Goal: Task Accomplishment & Management: Complete application form

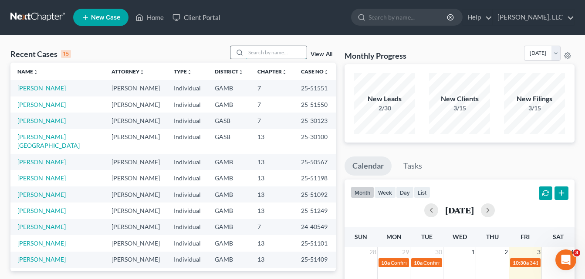
click at [266, 57] on input "search" at bounding box center [276, 52] width 61 height 13
type input "mack"
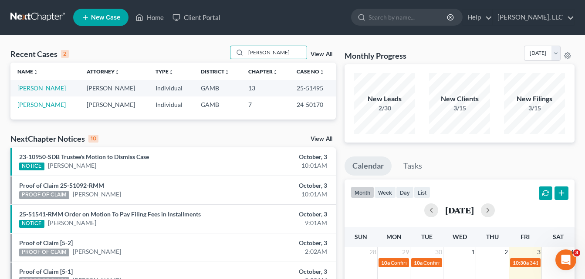
click at [37, 84] on link "Mack, Willie" at bounding box center [41, 87] width 48 height 7
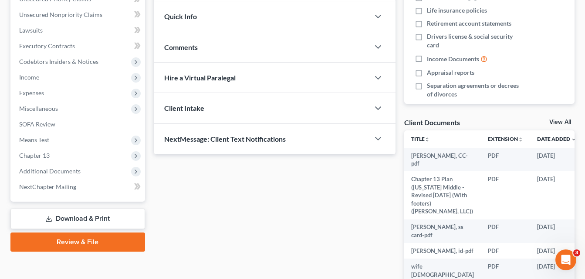
scroll to position [226, 0]
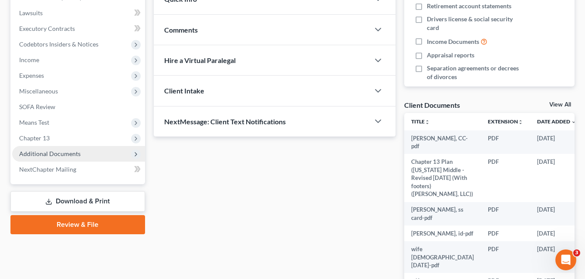
click at [47, 157] on span "Additional Documents" at bounding box center [49, 153] width 61 height 7
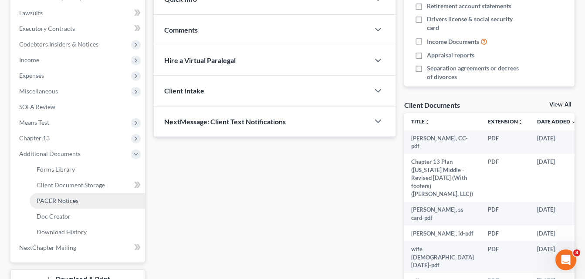
click at [60, 204] on span "PACER Notices" at bounding box center [58, 200] width 42 height 7
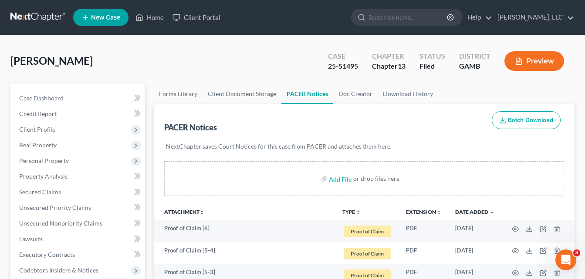
click at [153, 17] on link "Home" at bounding box center [149, 18] width 37 height 16
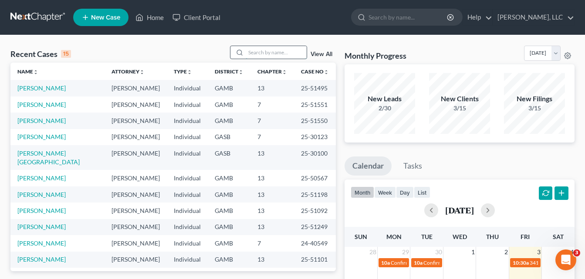
click at [260, 53] on input "search" at bounding box center [276, 52] width 61 height 13
click at [255, 53] on input "search" at bounding box center [276, 52] width 61 height 13
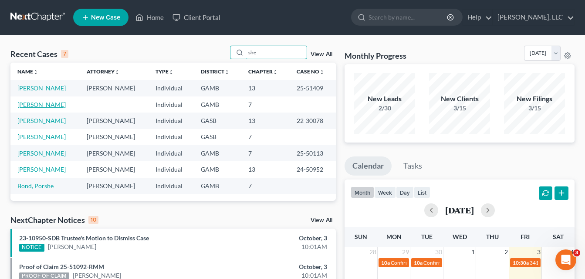
type input "she"
click at [57, 107] on link "[PERSON_NAME]" at bounding box center [41, 104] width 48 height 7
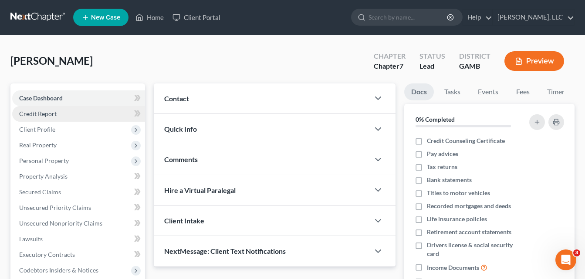
click at [37, 115] on span "Credit Report" at bounding box center [37, 113] width 37 height 7
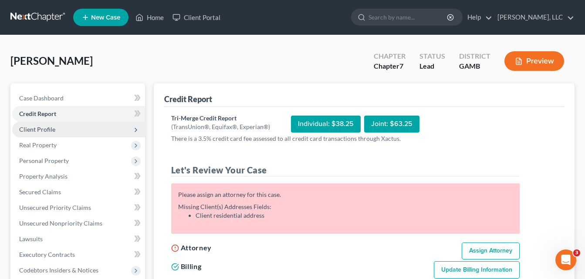
click at [43, 127] on span "Client Profile" at bounding box center [37, 129] width 36 height 7
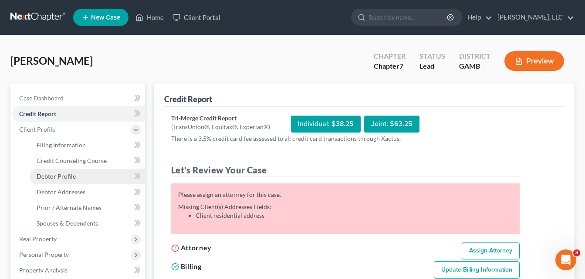
click at [51, 183] on link "Debtor Profile" at bounding box center [87, 177] width 115 height 16
select select "0"
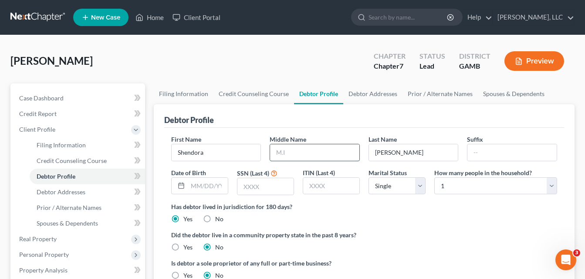
click at [290, 160] on input "text" at bounding box center [314, 153] width 89 height 17
click at [217, 187] on input "text" at bounding box center [208, 186] width 40 height 17
type input "10/28/1962"
click at [256, 188] on input "text" at bounding box center [265, 186] width 56 height 17
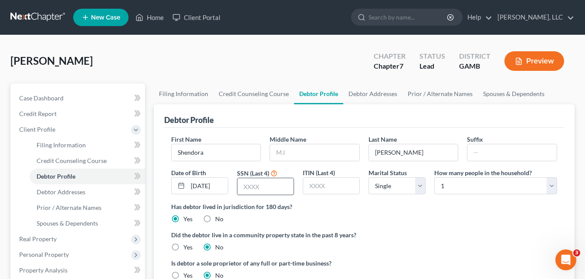
scroll to position [0, 0]
type input "0534"
click at [365, 95] on link "Debtor Addresses" at bounding box center [372, 94] width 59 height 21
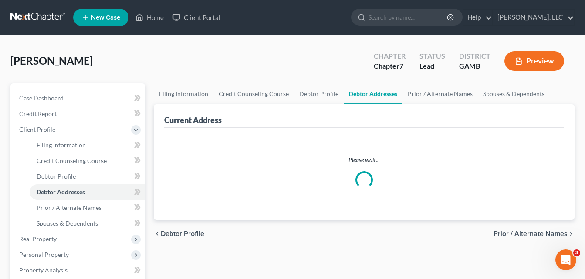
select select "0"
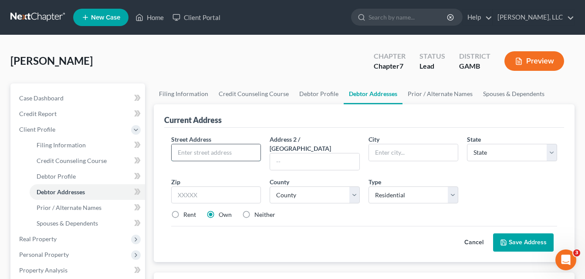
click at [232, 148] on input "text" at bounding box center [216, 153] width 89 height 17
type input "3968 Blair Ct"
type input "31206"
type input "Macon"
select select "10"
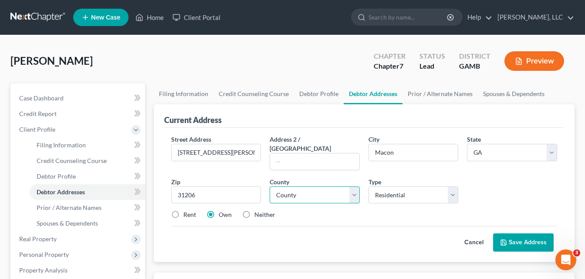
click at [288, 187] on select "County Appling County Atkinson County Bacon County Baker County Baldwin County …" at bounding box center [314, 195] width 90 height 17
select select "10"
click at [330, 211] on div "Rent Own Neither" at bounding box center [364, 215] width 394 height 9
click at [182, 211] on div "Rent" at bounding box center [183, 215] width 25 height 9
click at [183, 211] on label "Rent" at bounding box center [189, 215] width 13 height 9
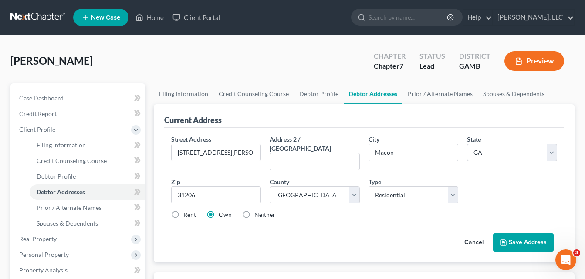
click at [187, 211] on input "Rent" at bounding box center [190, 214] width 6 height 6
radio input "true"
click at [524, 234] on button "Save Address" at bounding box center [523, 243] width 61 height 18
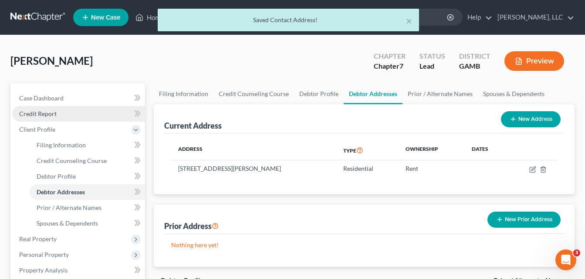
click at [46, 114] on span "Credit Report" at bounding box center [37, 113] width 37 height 7
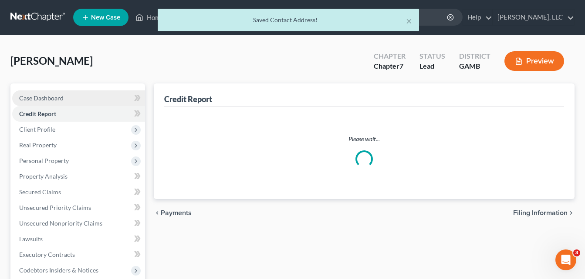
click at [43, 99] on span "Case Dashboard" at bounding box center [41, 97] width 44 height 7
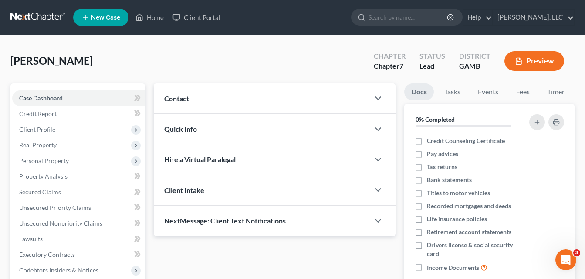
click at [179, 127] on span "Quick Info" at bounding box center [180, 129] width 33 height 8
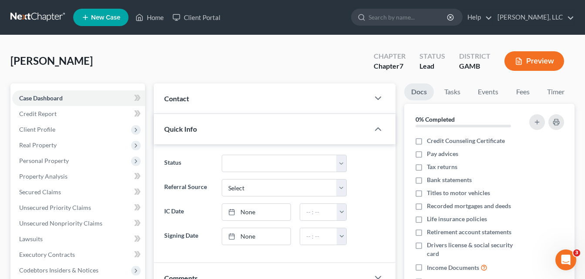
click at [182, 123] on div "Quick Info" at bounding box center [261, 129] width 215 height 30
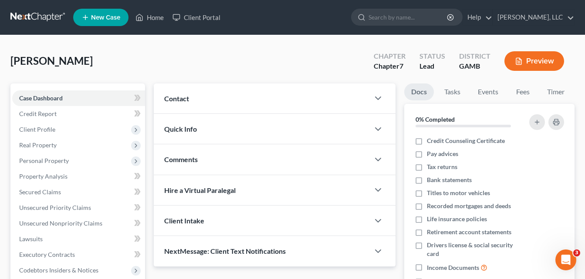
click at [185, 131] on span "Quick Info" at bounding box center [180, 129] width 33 height 8
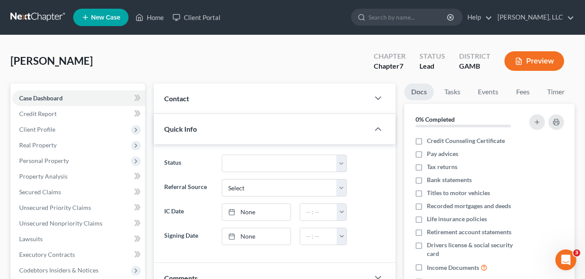
click at [185, 103] on div "Contact" at bounding box center [261, 99] width 215 height 30
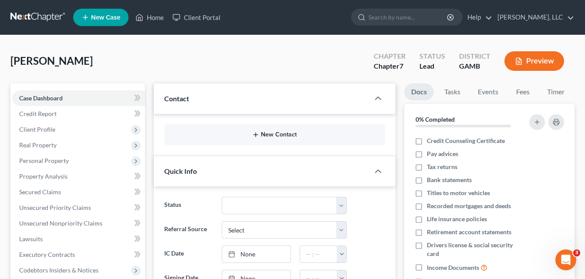
click at [261, 137] on button "New Contact" at bounding box center [274, 134] width 207 height 7
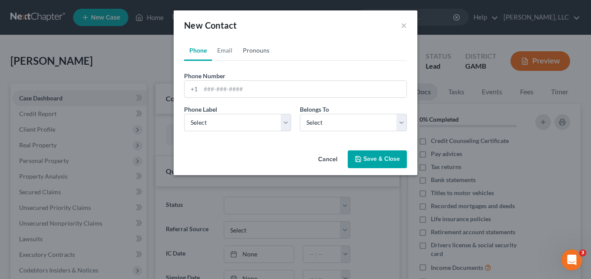
click at [261, 49] on link "Pronouns" at bounding box center [256, 50] width 37 height 21
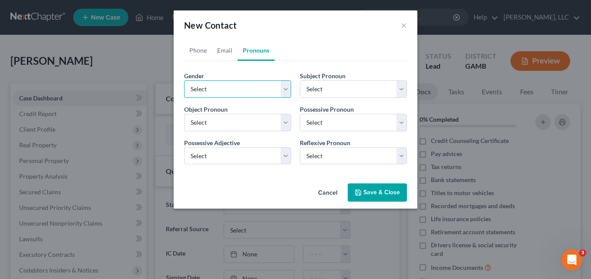
click at [226, 91] on select "Select Male Female Non Binary More Than One Person" at bounding box center [237, 89] width 107 height 17
select select "1"
click at [184, 81] on select "Select Male Female Non Binary More Than One Person" at bounding box center [237, 89] width 107 height 17
select select "1"
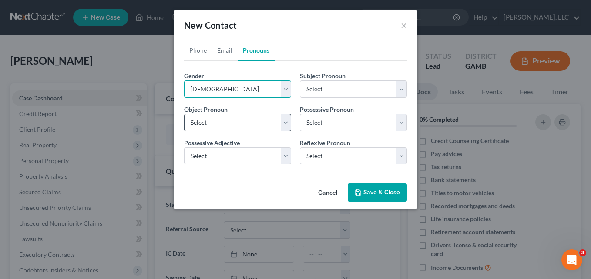
select select "1"
click at [199, 53] on link "Phone" at bounding box center [198, 50] width 28 height 21
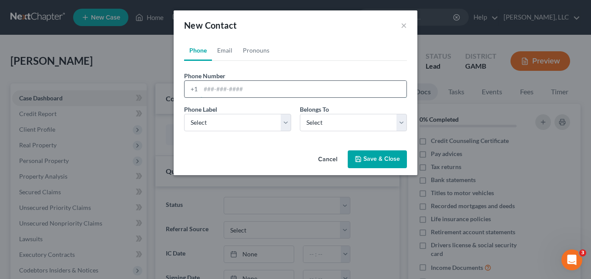
click at [210, 90] on input "tel" at bounding box center [304, 89] width 206 height 17
type input "478"
click at [235, 125] on select "Select Mobile Home Work Other" at bounding box center [237, 122] width 107 height 17
select select "0"
click at [184, 114] on select "Select Mobile Home Work Other" at bounding box center [237, 122] width 107 height 17
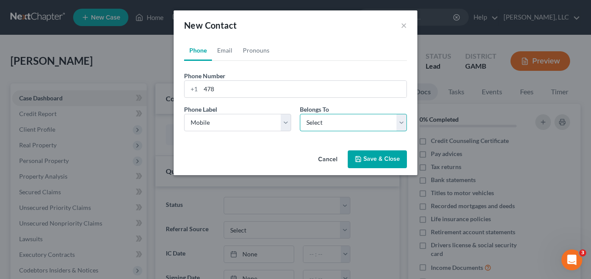
click at [313, 123] on select "Select Client Other" at bounding box center [353, 122] width 107 height 17
select select "0"
click at [300, 114] on select "Select Client Other" at bounding box center [353, 122] width 107 height 17
click at [250, 87] on input "478" at bounding box center [304, 89] width 206 height 17
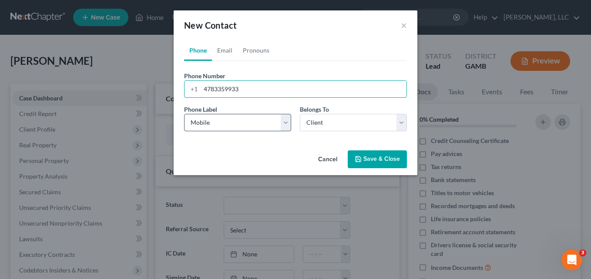
type input "4783359933"
click at [222, 127] on select "Select Mobile Home Work Other" at bounding box center [237, 122] width 107 height 17
click at [373, 161] on button "Save & Close" at bounding box center [377, 160] width 59 height 18
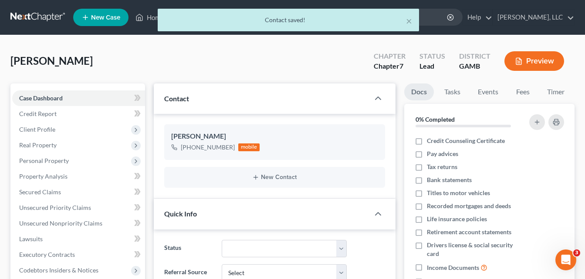
drag, startPoint x: 373, startPoint y: 161, endPoint x: 384, endPoint y: 181, distance: 22.8
click at [384, 181] on ng-include "Shendora Middlebrooks +1 (478) 335-9933 mobile New Contact" at bounding box center [274, 157] width 221 height 64
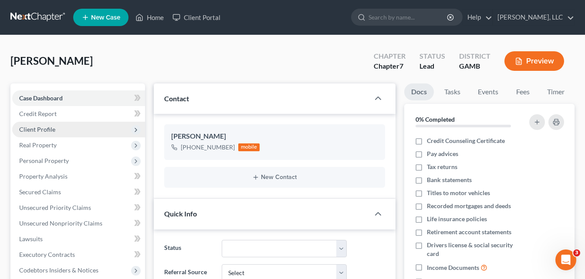
click at [34, 129] on span "Client Profile" at bounding box center [37, 129] width 36 height 7
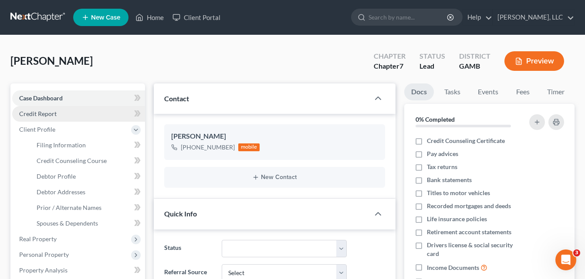
click at [48, 114] on span "Credit Report" at bounding box center [37, 113] width 37 height 7
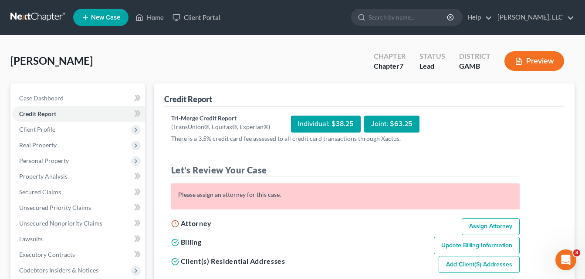
click at [491, 228] on link "Assign Attorney" at bounding box center [490, 227] width 58 height 17
select select "1"
select select "0"
select select "10"
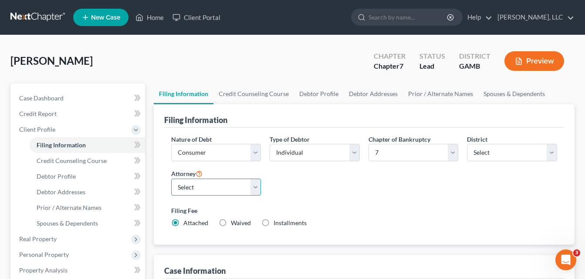
click at [249, 186] on select "Select Julius King - GAMB" at bounding box center [216, 187] width 90 height 17
select select "0"
click at [171, 179] on select "Select Julius King - GAMB" at bounding box center [216, 187] width 90 height 17
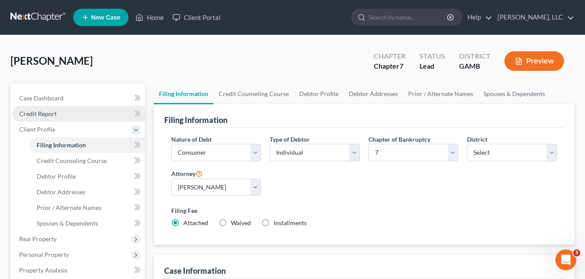
click at [39, 114] on span "Credit Report" at bounding box center [37, 113] width 37 height 7
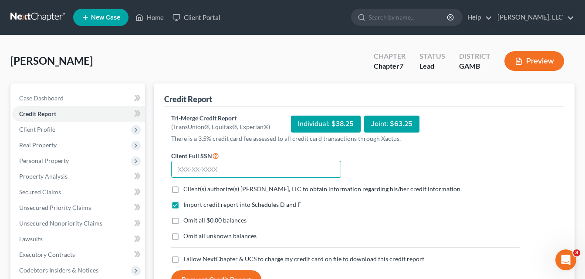
click at [251, 169] on input "text" at bounding box center [256, 169] width 170 height 17
click at [290, 178] on input "text" at bounding box center [256, 169] width 170 height 17
type input "256-35-0534"
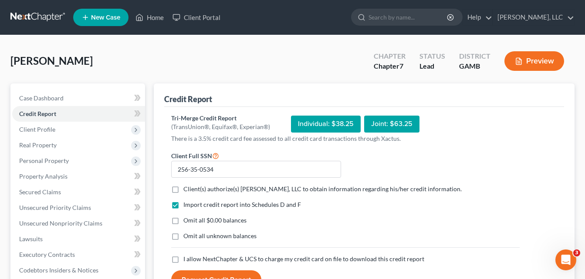
click at [183, 191] on label "Client(s) authorize(s) Julius King, LLC to obtain information regarding his/her…" at bounding box center [322, 189] width 278 height 9
click at [187, 191] on input "Client(s) authorize(s) Julius King, LLC to obtain information regarding his/her…" at bounding box center [190, 188] width 6 height 6
checkbox input "true"
click at [183, 219] on label "Omit all $0.00 balances" at bounding box center [214, 220] width 63 height 9
click at [187, 219] on input "Omit all $0.00 balances" at bounding box center [190, 219] width 6 height 6
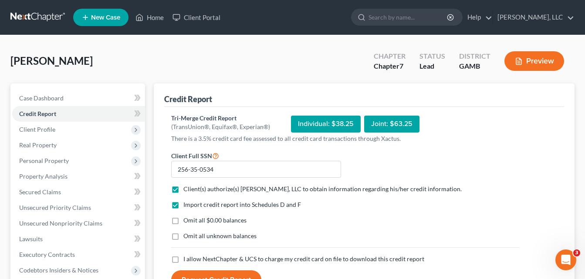
checkbox input "true"
click at [183, 237] on label "Omit all unknown balances" at bounding box center [219, 236] width 73 height 9
click at [187, 237] on input "Omit all unknown balances" at bounding box center [190, 235] width 6 height 6
checkbox input "true"
click at [183, 260] on label "I allow NextChapter & UCS to charge my credit card on file to download this cre…" at bounding box center [303, 259] width 241 height 9
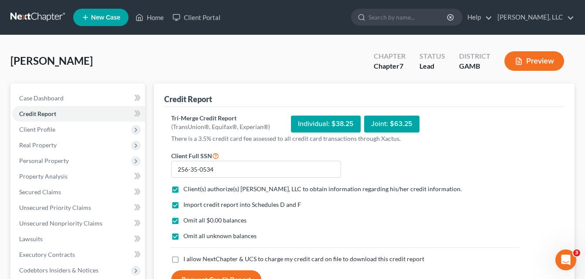
click at [187, 260] on input "I allow NextChapter & UCS to charge my credit card on file to download this cre…" at bounding box center [190, 258] width 6 height 6
checkbox input "true"
click at [188, 275] on button "Request Credit Report" at bounding box center [216, 280] width 90 height 19
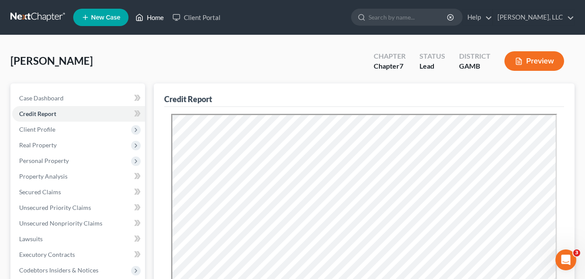
click at [155, 20] on link "Home" at bounding box center [149, 18] width 37 height 16
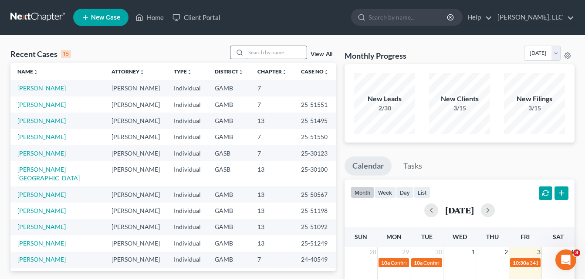
click at [263, 55] on input "search" at bounding box center [276, 52] width 61 height 13
type input "M"
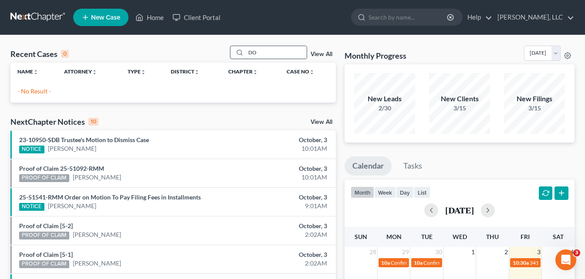
type input "D"
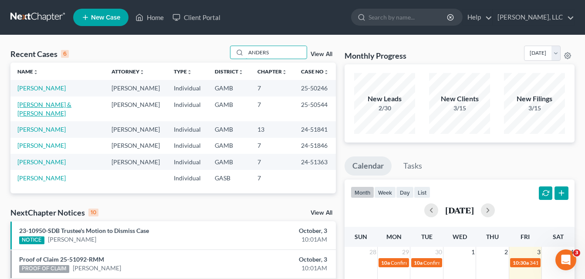
type input "ANDERS"
click at [70, 104] on link "[PERSON_NAME] & [PERSON_NAME]" at bounding box center [44, 109] width 54 height 16
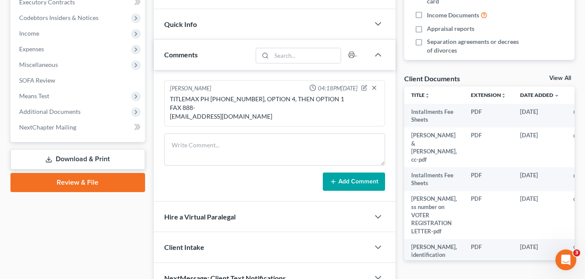
scroll to position [292, 0]
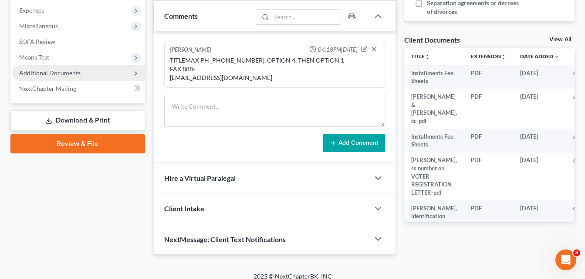
click at [31, 77] on span "Additional Documents" at bounding box center [78, 73] width 133 height 16
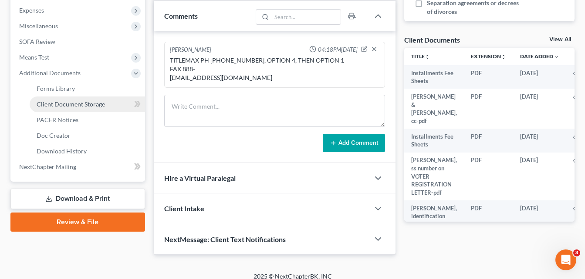
click at [54, 108] on span "Client Document Storage" at bounding box center [71, 104] width 68 height 7
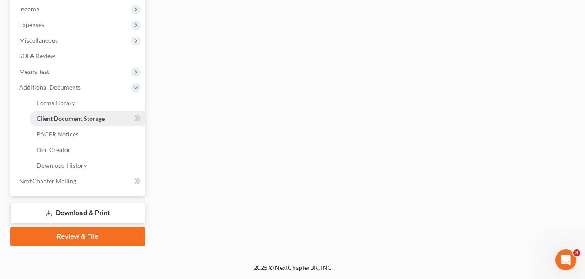
scroll to position [233, 0]
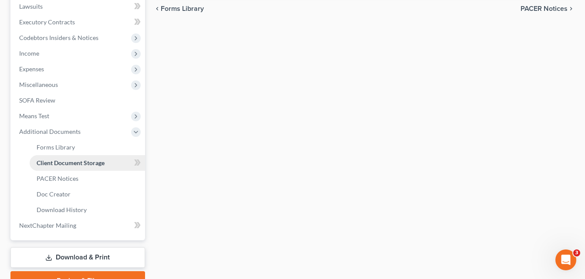
select select "22"
select select "6"
select select "26"
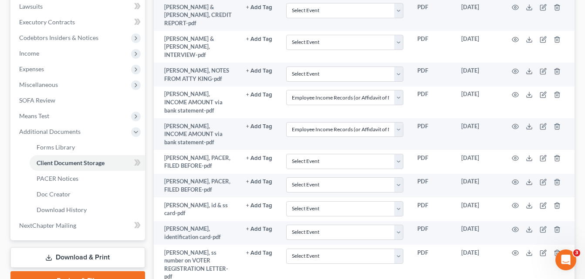
scroll to position [0, 0]
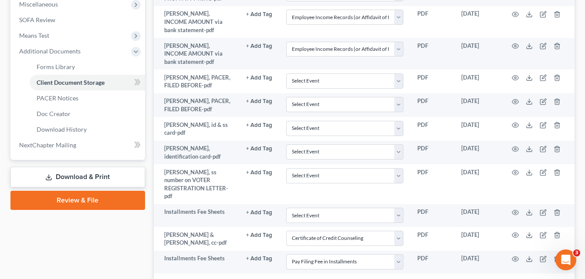
scroll to position [360, 0]
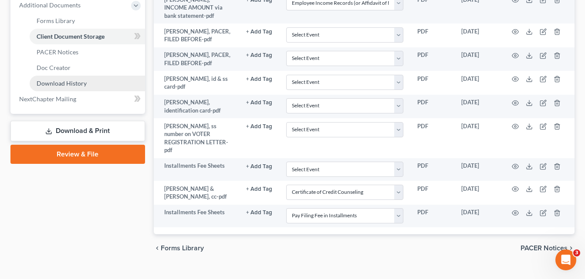
click at [61, 81] on span "Download History" at bounding box center [62, 83] width 50 height 7
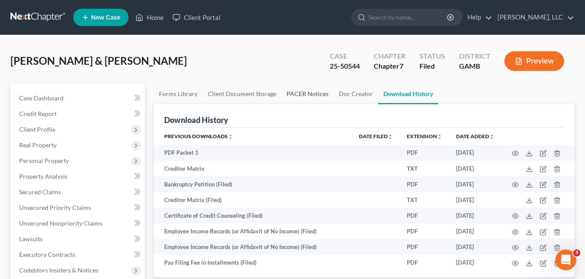
click at [301, 93] on link "PACER Notices" at bounding box center [307, 94] width 52 height 21
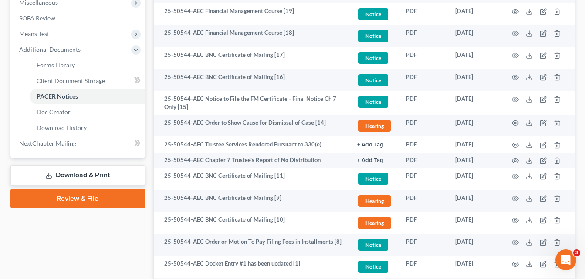
scroll to position [313, 0]
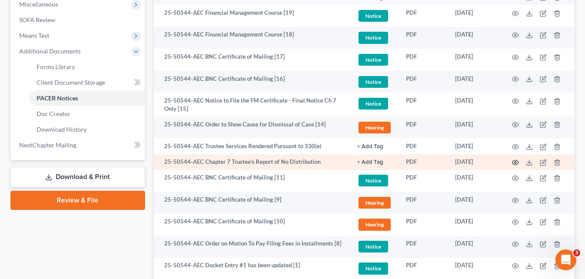
click at [515, 162] on icon "button" at bounding box center [514, 162] width 7 height 7
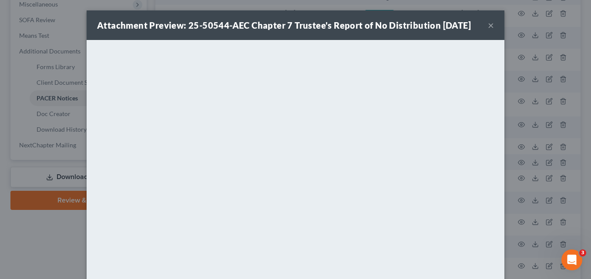
click at [488, 28] on button "×" at bounding box center [491, 25] width 6 height 10
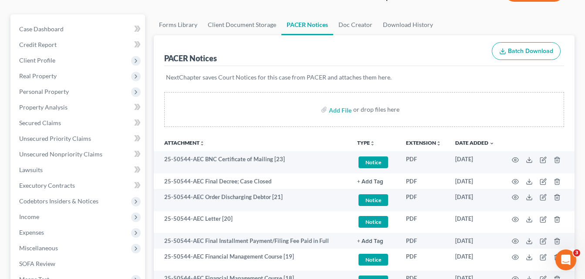
scroll to position [0, 0]
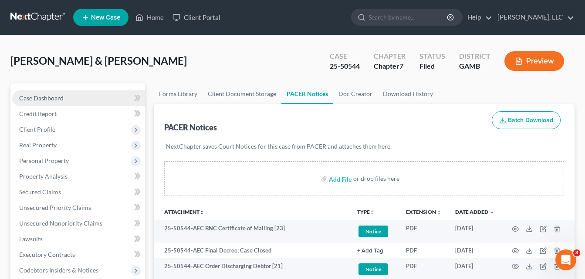
click at [56, 98] on span "Case Dashboard" at bounding box center [41, 97] width 44 height 7
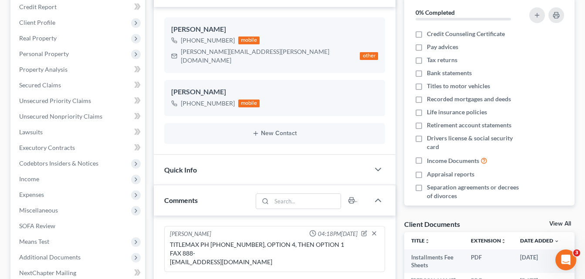
scroll to position [192, 0]
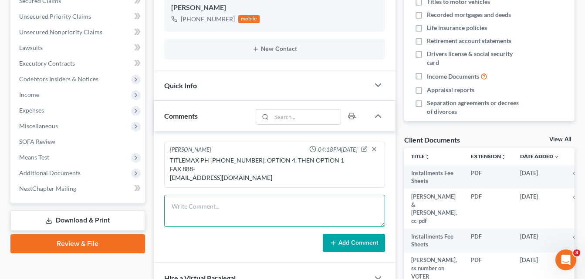
click at [193, 195] on textarea at bounding box center [274, 211] width 221 height 32
click at [263, 195] on textarea "VEHICLE WRECKED 9-02-25 ... TRUSTEE" at bounding box center [274, 211] width 221 height 32
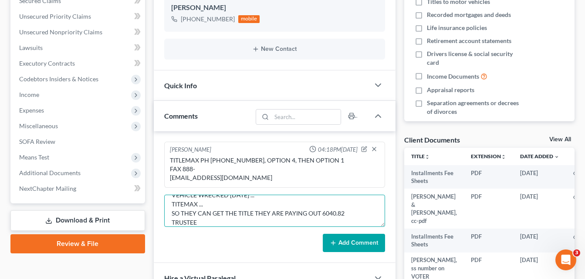
type textarea "VEHICLE WRECKED 9-02-25 ... TITEMAX ... SO THEY CAN GET THE TITLE THEY ARE PAYI…"
click at [353, 236] on button "Add Comment" at bounding box center [354, 243] width 62 height 18
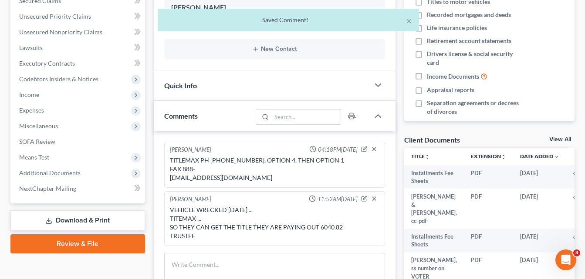
scroll to position [0, 0]
click at [85, 171] on span "Additional Documents" at bounding box center [78, 173] width 133 height 16
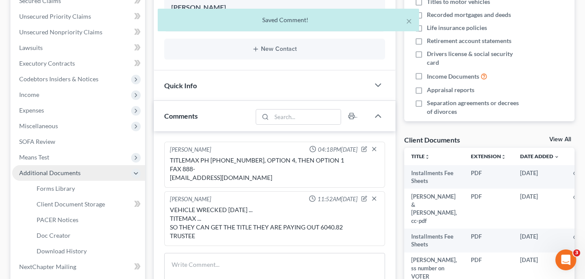
click at [85, 171] on span "Additional Documents" at bounding box center [78, 173] width 133 height 16
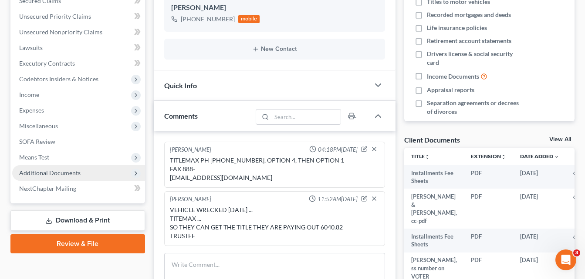
click at [71, 173] on span "Additional Documents" at bounding box center [49, 172] width 61 height 7
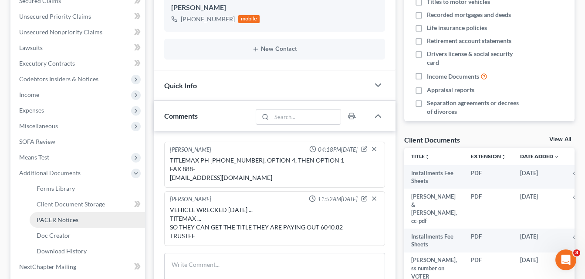
click at [63, 222] on span "PACER Notices" at bounding box center [58, 219] width 42 height 7
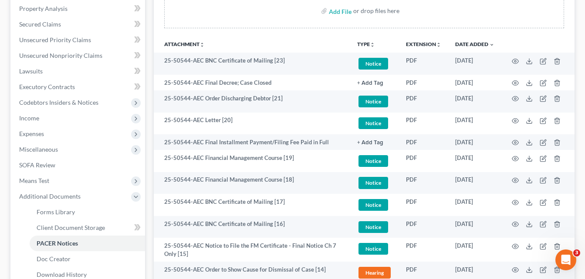
scroll to position [192, 0]
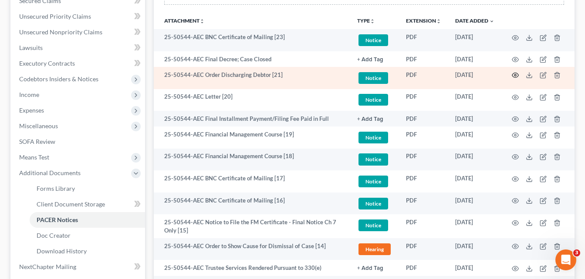
click at [513, 75] on icon "button" at bounding box center [514, 75] width 7 height 7
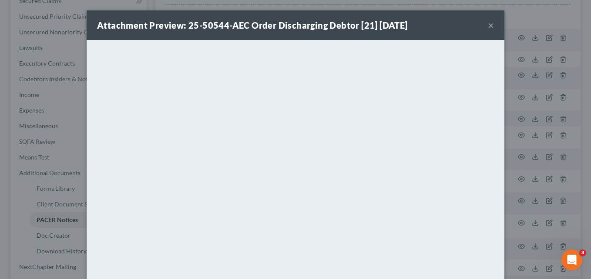
click at [488, 26] on button "×" at bounding box center [491, 25] width 6 height 10
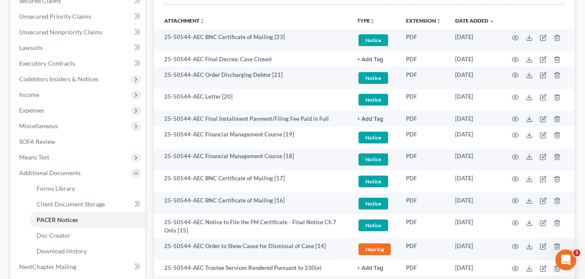
click at [148, 62] on div "Case Dashboard Payments Invoices Payments Payments Credit Report Client Profile" at bounding box center [77, 249] width 143 height 714
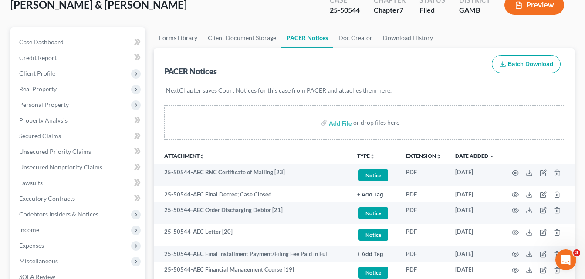
scroll to position [0, 0]
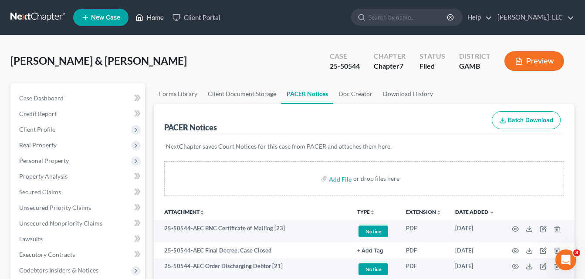
click at [155, 21] on link "Home" at bounding box center [149, 18] width 37 height 16
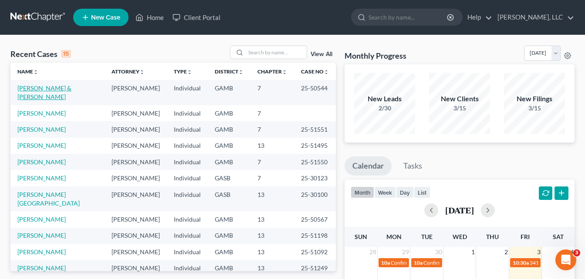
click at [28, 87] on link "[PERSON_NAME] & [PERSON_NAME]" at bounding box center [44, 92] width 54 height 16
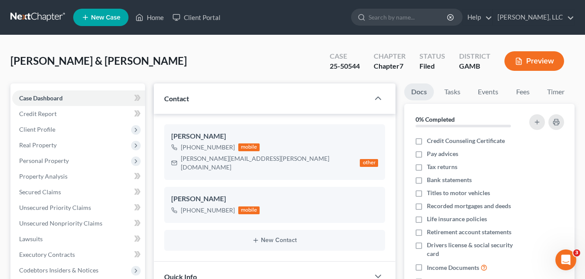
click at [148, 71] on div "Anderson, Dorothy & Robert Upgraded Case 25-50544 Chapter Chapter 7 Status File…" at bounding box center [292, 65] width 564 height 38
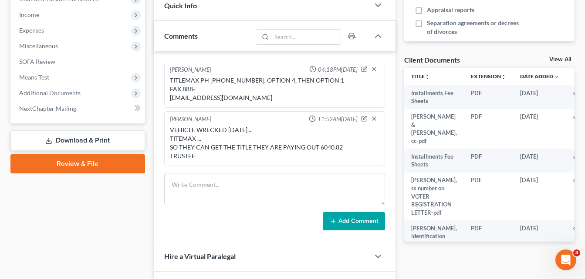
scroll to position [279, 0]
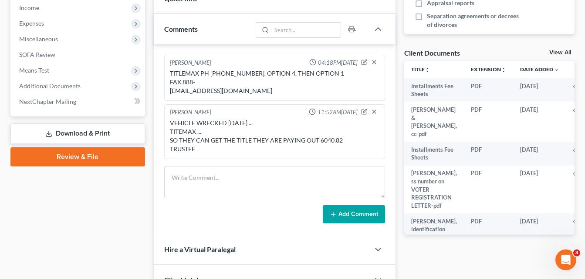
click at [150, 114] on div "Updates & News × Georgia Middle District Notes: Take a look at NextChapter's Di…" at bounding box center [274, 66] width 250 height 522
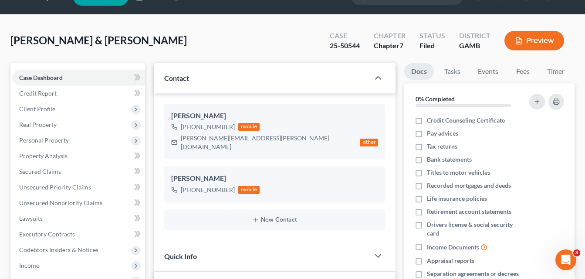
scroll to position [0, 0]
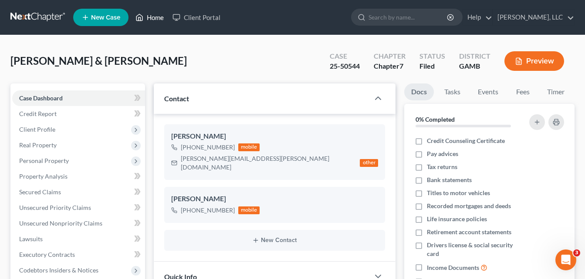
click at [158, 18] on link "Home" at bounding box center [149, 18] width 37 height 16
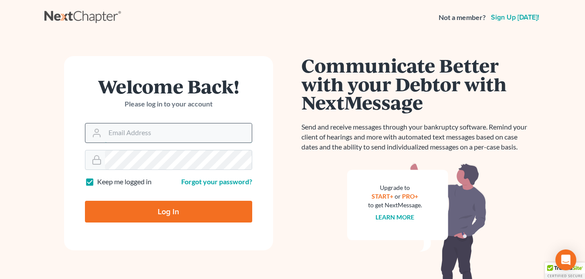
click at [127, 133] on input "Email Address" at bounding box center [178, 133] width 147 height 19
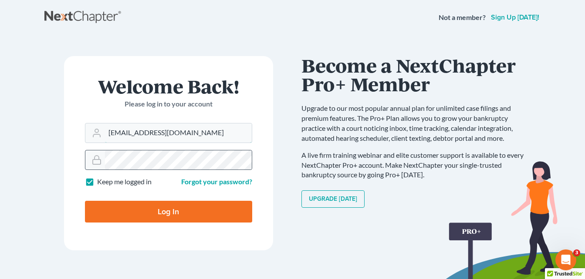
type input "[EMAIL_ADDRESS][DOMAIN_NAME]"
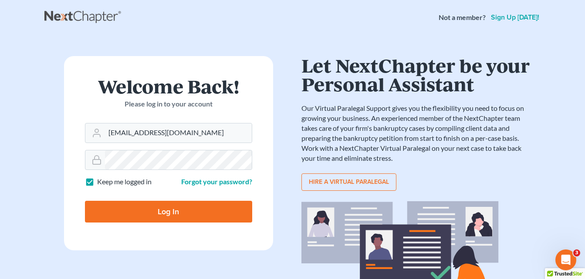
click at [111, 209] on input "Log In" at bounding box center [168, 212] width 167 height 22
type input "Thinking..."
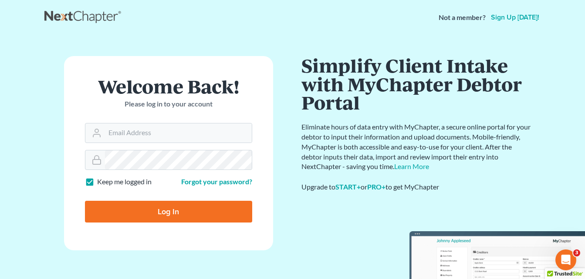
click at [105, 209] on input "Log In" at bounding box center [168, 212] width 167 height 22
type input "Thinking..."
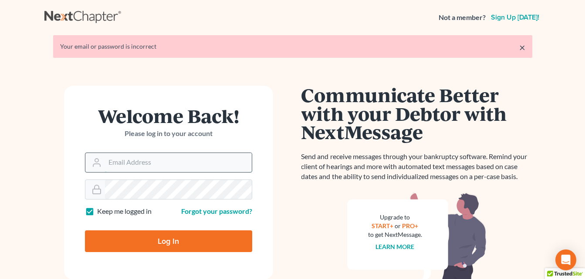
click at [128, 163] on input "Email Address" at bounding box center [178, 162] width 147 height 19
type input "a"
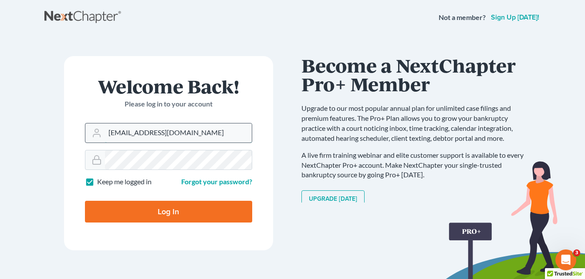
type input "[EMAIL_ADDRESS][DOMAIN_NAME]"
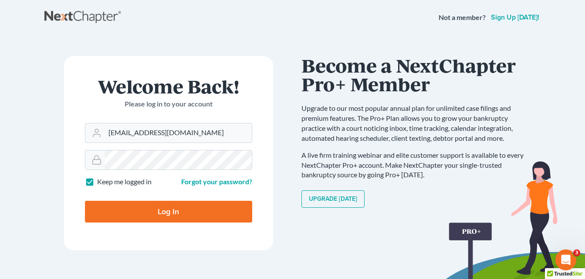
click at [134, 212] on input "Log In" at bounding box center [168, 212] width 167 height 22
type input "Thinking..."
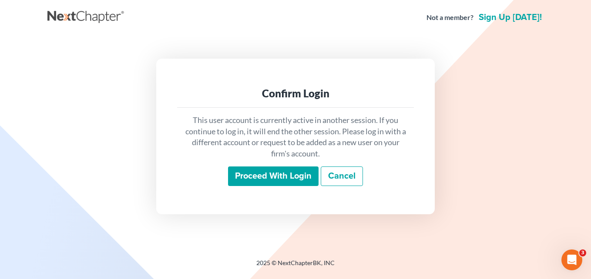
click at [248, 177] on input "Proceed with login" at bounding box center [273, 177] width 91 height 20
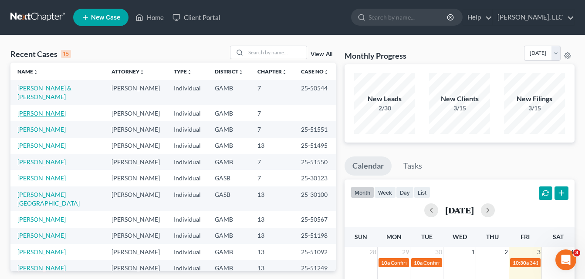
click at [44, 110] on link "[PERSON_NAME]" at bounding box center [41, 113] width 48 height 7
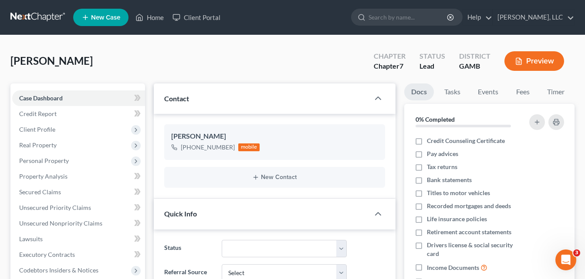
click at [150, 94] on div "Updates & News × Georgia Middle District Notes: Take a look at NextChapter's Di…" at bounding box center [274, 277] width 250 height 387
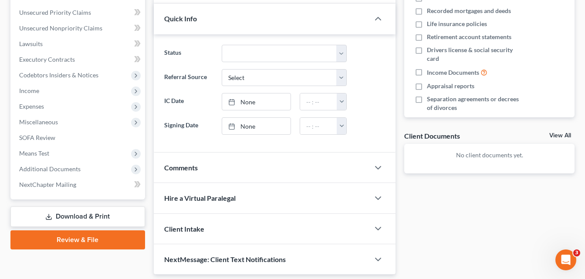
scroll to position [224, 0]
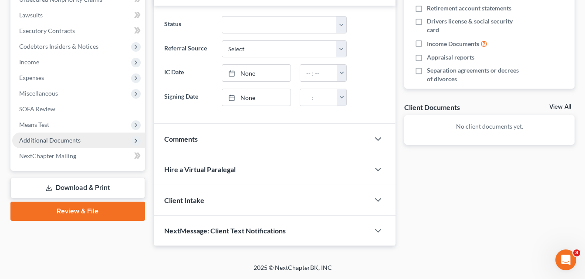
click at [52, 139] on span "Additional Documents" at bounding box center [49, 140] width 61 height 7
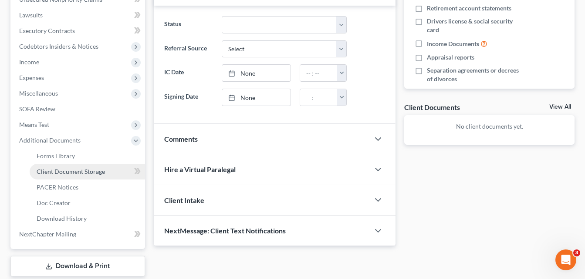
click at [52, 175] on link "Client Document Storage" at bounding box center [87, 172] width 115 height 16
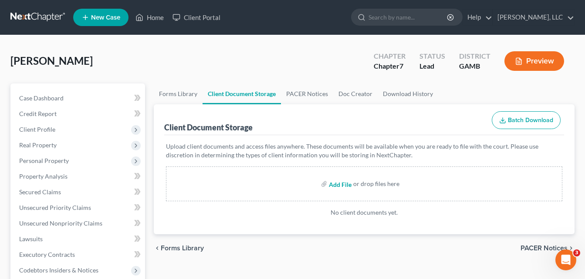
click at [340, 183] on input "file" at bounding box center [339, 184] width 21 height 16
type input "C:\fakepath\2023 pg 1, shendora tax return.pdf"
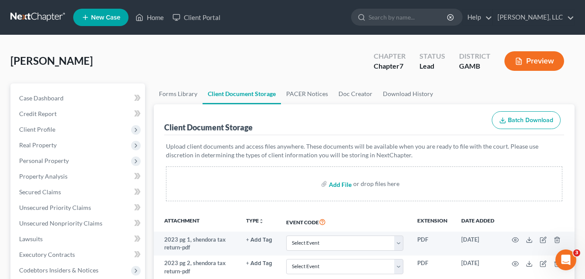
click at [338, 183] on input "file" at bounding box center [339, 184] width 21 height 16
type input "C:\fakepath\2024 tax, shendora.pdf"
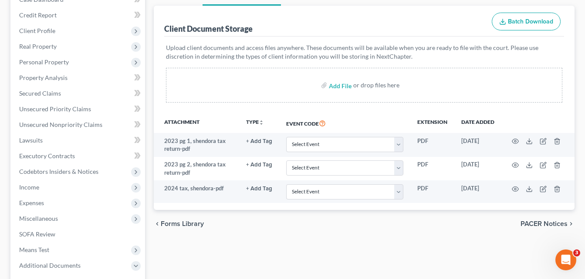
scroll to position [104, 0]
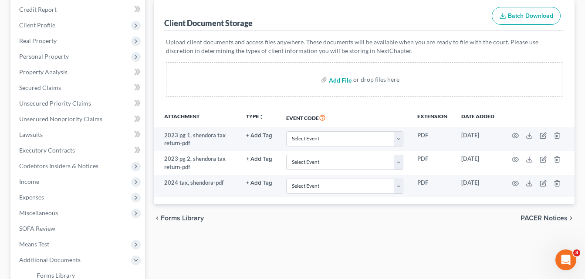
click at [341, 77] on input "file" at bounding box center [339, 80] width 21 height 16
type input "C:\fakepath\4-30-25.pdf"
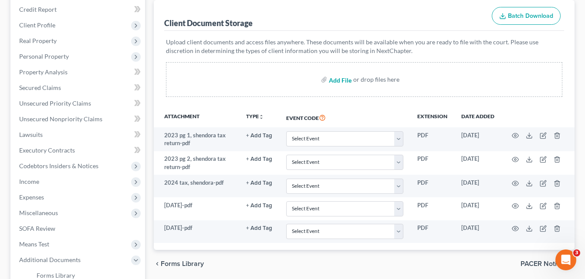
click at [336, 81] on input "file" at bounding box center [339, 80] width 21 height 16
type input "C:\fakepath\6-30-25.pdf"
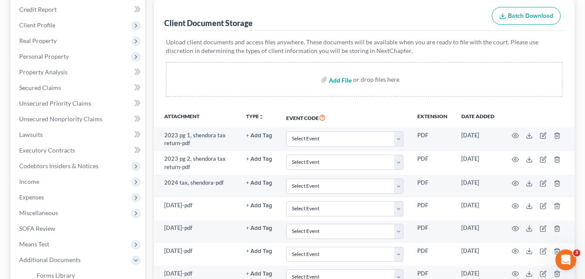
click at [336, 82] on input "file" at bounding box center [339, 80] width 21 height 16
type input "C:\fakepath\8-29-25.pdf"
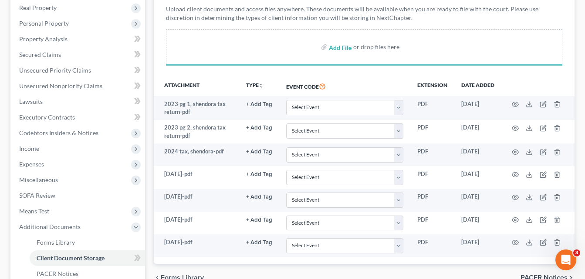
scroll to position [139, 0]
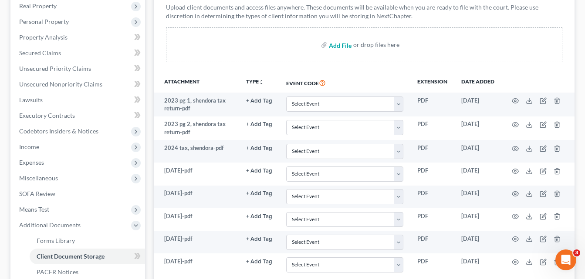
click at [335, 50] on input "file" at bounding box center [339, 45] width 21 height 16
type input "C:\fakepath\Shendora Middlebrooks, PACER FILED BEFORE YEARS AGO but dismissed.p…"
click at [150, 114] on div "Forms Library Client Document Storage PACER Notices Doc Creator Download Histor…" at bounding box center [363, 164] width 429 height 440
click at [152, 27] on div "Forms Library Client Document Storage PACER Notices Doc Creator Download Histor…" at bounding box center [363, 164] width 429 height 440
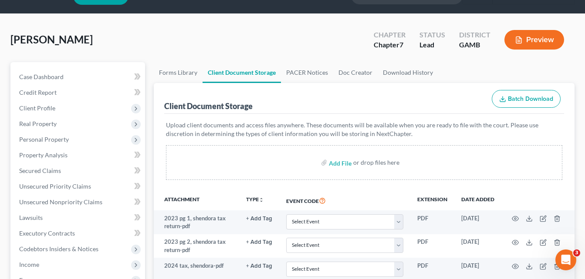
scroll to position [0, 0]
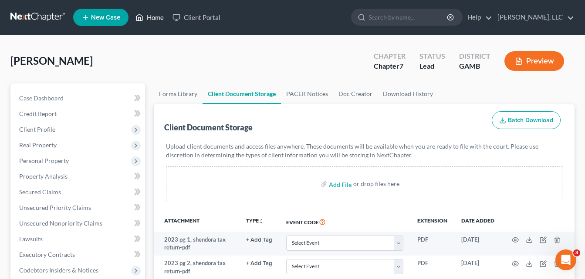
click at [148, 16] on link "Home" at bounding box center [149, 18] width 37 height 16
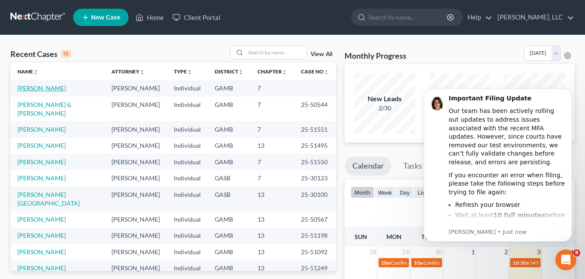
click at [52, 91] on link "[PERSON_NAME]" at bounding box center [41, 87] width 48 height 7
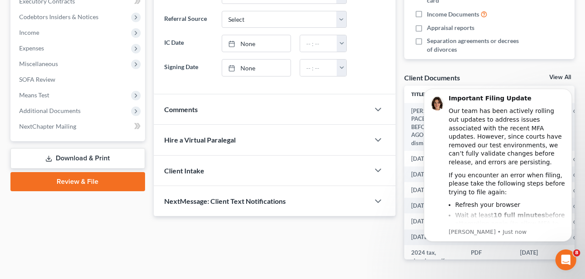
scroll to position [261, 0]
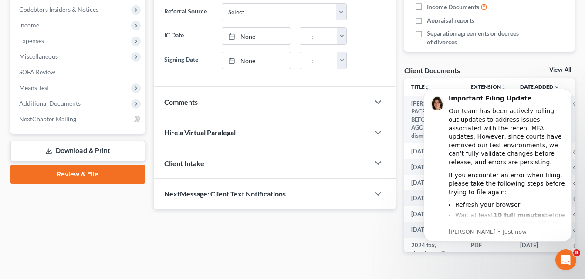
click at [184, 104] on span "Comments" at bounding box center [181, 102] width 34 height 8
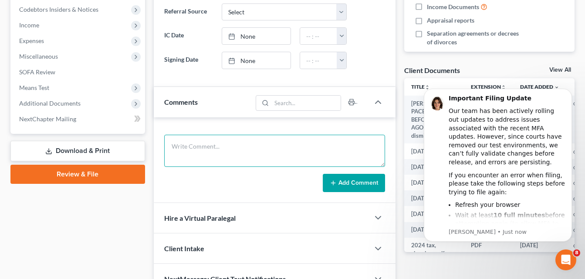
click at [186, 144] on textarea at bounding box center [274, 151] width 221 height 32
paste textarea "[PERSON_NAME], cell [PHONE_NUMBER] CHAPTER 7 TOTAL $2100 PAID $350 TO START pai…"
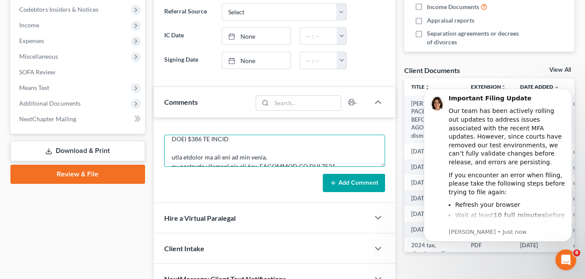
scroll to position [7, 0]
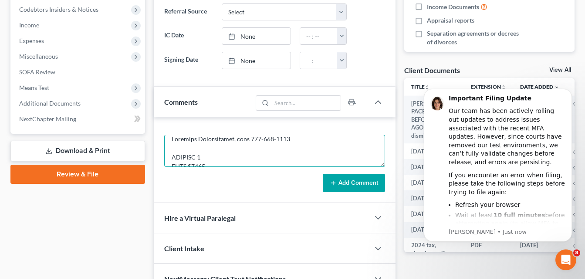
type textarea "[PERSON_NAME], cell [PHONE_NUMBER] CHAPTER 7 TOTAL $2100 PAID $350 TO START pai…"
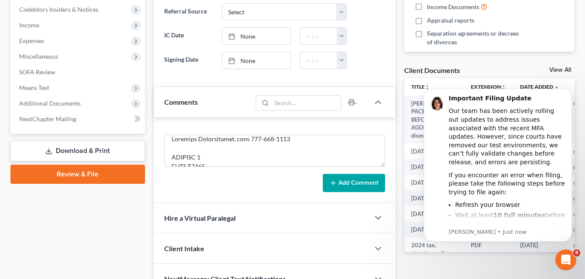
click at [343, 183] on button "Add Comment" at bounding box center [354, 183] width 62 height 18
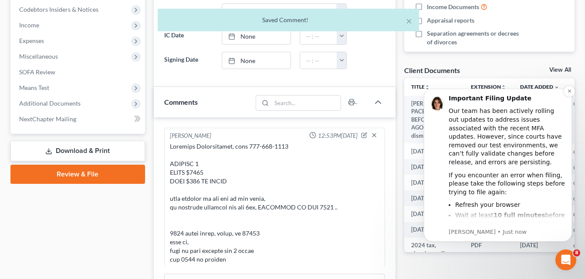
scroll to position [838, 0]
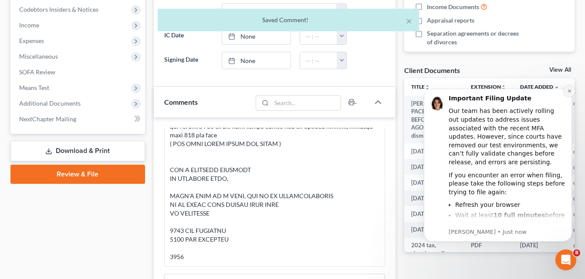
click at [568, 91] on icon "Dismiss notification" at bounding box center [569, 91] width 5 height 5
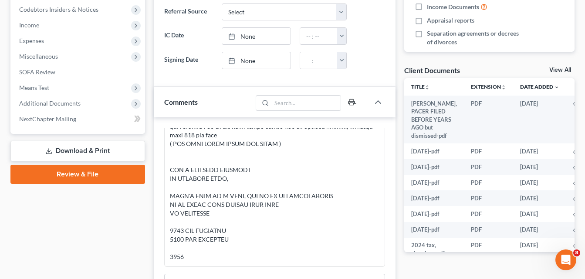
click at [351, 101] on icon "button" at bounding box center [351, 102] width 7 height 7
